Goal: Check status

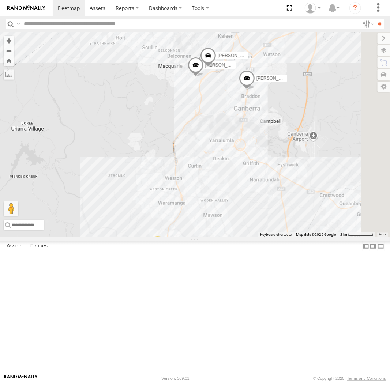
drag, startPoint x: 272, startPoint y: 214, endPoint x: 254, endPoint y: 183, distance: 35.6
click at [254, 183] on div "Michael Daniel Peter Chris Jamie 4 Kyle Tom" at bounding box center [195, 134] width 390 height 205
